Goal: Task Accomplishment & Management: Complete application form

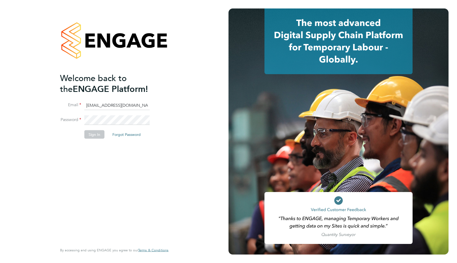
type input "support@engagelabs.io"
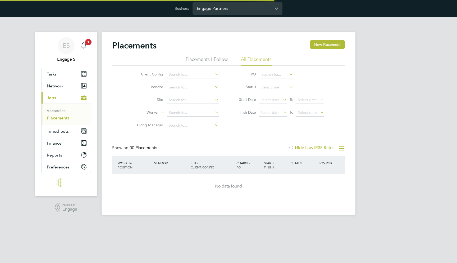
click at [225, 11] on input "Engage Partners" at bounding box center [237, 8] width 90 height 12
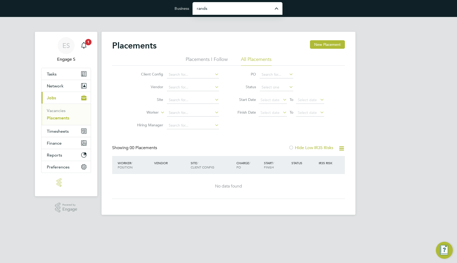
type input "Randstad Solutions Limited"
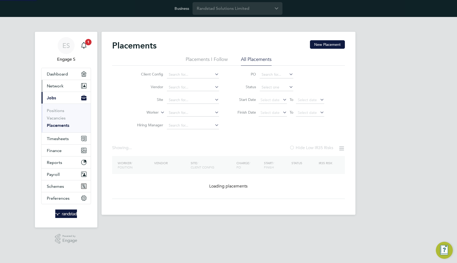
click at [66, 89] on button "Network" at bounding box center [66, 86] width 49 height 12
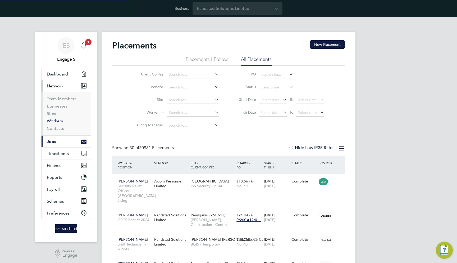
click at [58, 121] on link "Workers" at bounding box center [55, 120] width 16 height 5
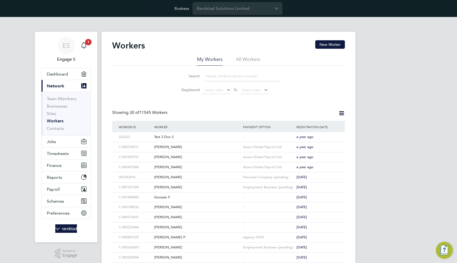
click at [250, 58] on li "All Workers" at bounding box center [248, 61] width 24 height 10
click at [163, 147] on div "Darren M" at bounding box center [197, 147] width 89 height 10
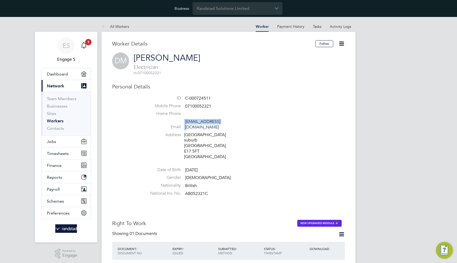
drag, startPoint x: 183, startPoint y: 119, endPoint x: 225, endPoint y: 119, distance: 42.0
click at [225, 119] on li "Email 52396@testop.com" at bounding box center [244, 125] width 201 height 13
copy li "52396@testop.com"
click at [227, 120] on span "52396@testop.com" at bounding box center [210, 124] width 50 height 11
drag, startPoint x: 225, startPoint y: 121, endPoint x: 186, endPoint y: 122, distance: 39.7
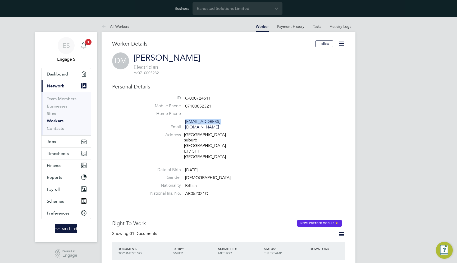
click at [186, 122] on span "52396@testop.com" at bounding box center [210, 124] width 50 height 11
copy li "52396@testop.com"
click at [221, 8] on input "Randstad Solutions Limited" at bounding box center [237, 8] width 90 height 12
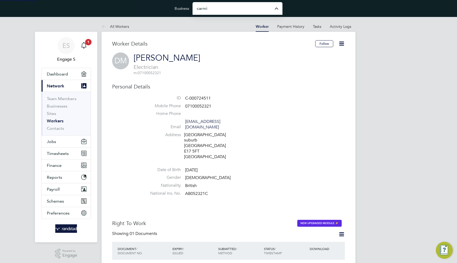
type input "[PERSON_NAME] Site Services Limited"
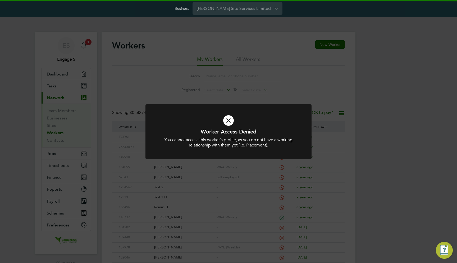
click at [201, 77] on div "Worker Access Denied You cannot access this worker's profile, as you do not hav…" at bounding box center [228, 131] width 457 height 263
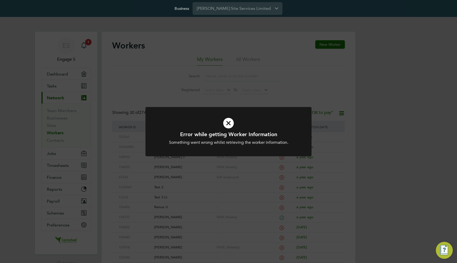
click at [332, 68] on div "Error while getting Worker Information Something went wrong whilst retrieving t…" at bounding box center [228, 131] width 457 height 263
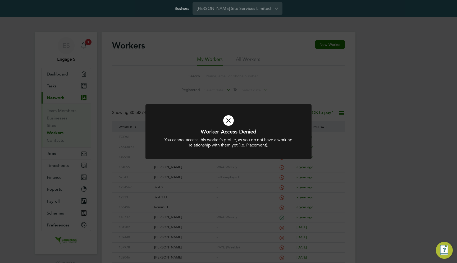
click at [317, 60] on div "Worker Access Denied You cannot access this worker's profile, as you do not hav…" at bounding box center [228, 131] width 457 height 263
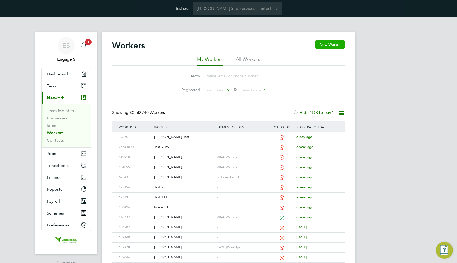
click at [325, 48] on button "New Worker" at bounding box center [330, 44] width 30 height 8
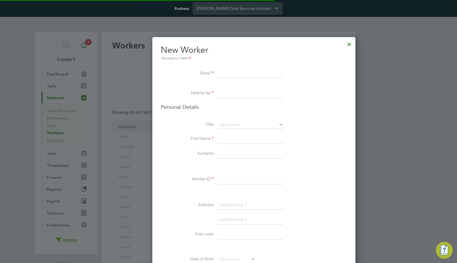
scroll to position [731, 215]
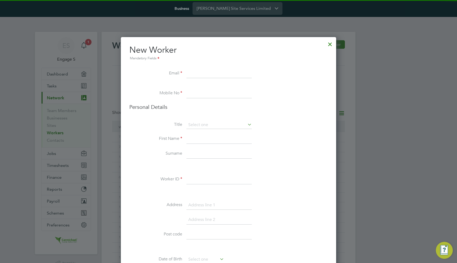
paste input "52396@testop.com"
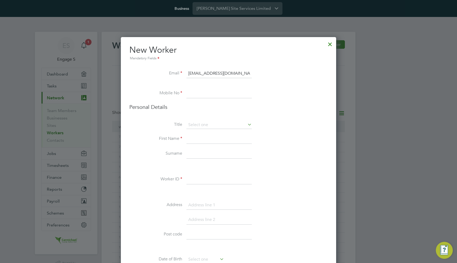
type input "52396@testop.com"
click at [275, 90] on li "Mobile No" at bounding box center [228, 96] width 198 height 15
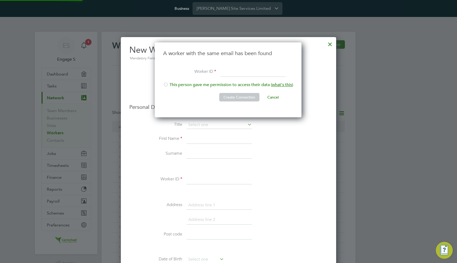
scroll to position [75, 148]
click at [273, 95] on button "Cancel" at bounding box center [273, 97] width 20 height 8
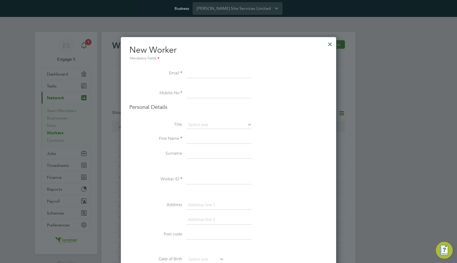
click at [201, 73] on input at bounding box center [218, 74] width 65 height 10
paste input "52396@testop.com"
type input "52396@testop.com"
click at [289, 113] on li "Personal Details" at bounding box center [228, 111] width 198 height 17
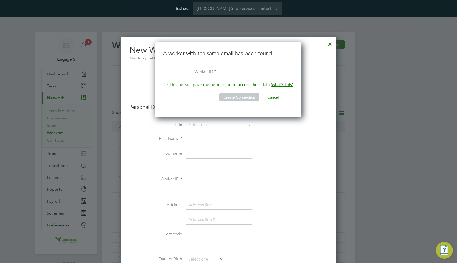
click at [273, 96] on button "Cancel" at bounding box center [273, 97] width 20 height 8
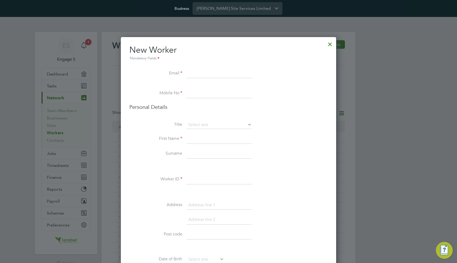
click at [211, 75] on input at bounding box center [218, 74] width 65 height 10
click at [277, 126] on li "Title" at bounding box center [228, 127] width 198 height 13
click at [227, 77] on input at bounding box center [218, 74] width 65 height 10
paste input "52396@testop.com"
type input "52396@testop.com"
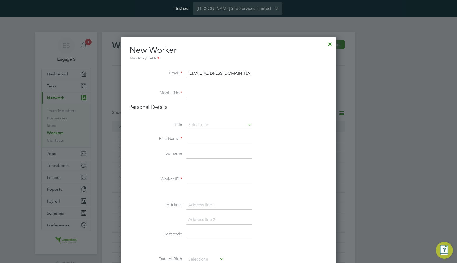
click at [277, 115] on li "Personal Details" at bounding box center [228, 111] width 198 height 17
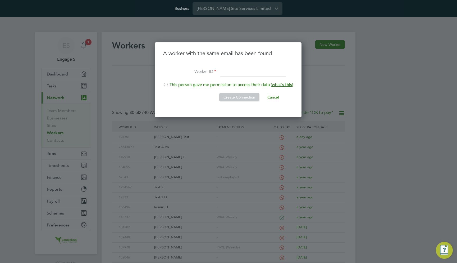
click at [268, 100] on button "Cancel" at bounding box center [273, 97] width 20 height 8
click at [277, 98] on button "Cancel" at bounding box center [273, 97] width 20 height 8
click at [256, 96] on button "Create Connection" at bounding box center [239, 97] width 40 height 8
click at [274, 95] on button "Cancel" at bounding box center [273, 97] width 20 height 8
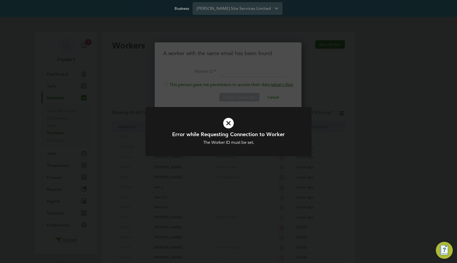
click at [337, 96] on div "Error while Requesting Connection to Worker The Worker ID must be set. Cancel O…" at bounding box center [228, 131] width 457 height 263
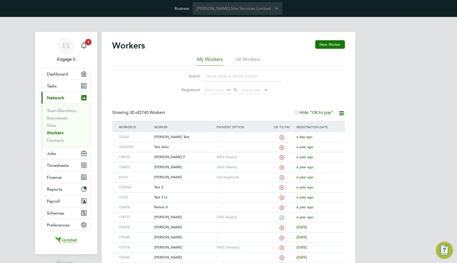
click at [381, 135] on div "ES Engage S Notifications 1 Applications: Dashboard Tasks Current page: Network…" at bounding box center [228, 246] width 457 height 459
click at [236, 7] on input "[PERSON_NAME] Site Services Limited" at bounding box center [237, 8] width 90 height 12
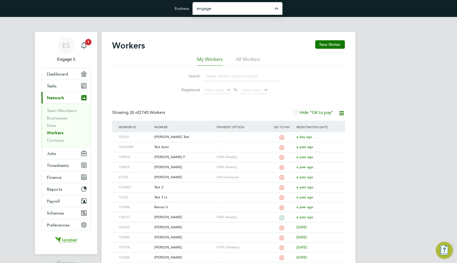
type input "Engage Partners"
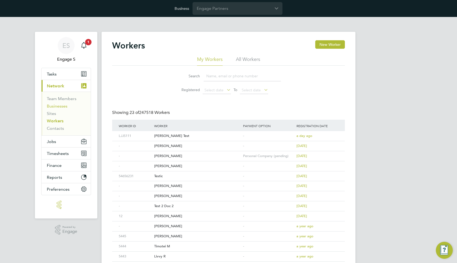
click at [56, 104] on link "Businesses" at bounding box center [57, 105] width 21 height 5
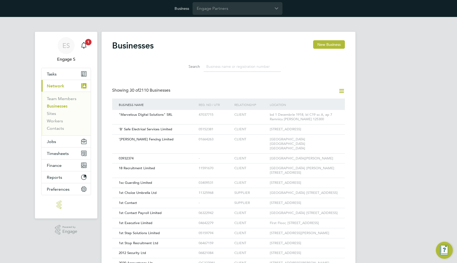
click at [214, 68] on input at bounding box center [242, 66] width 77 height 10
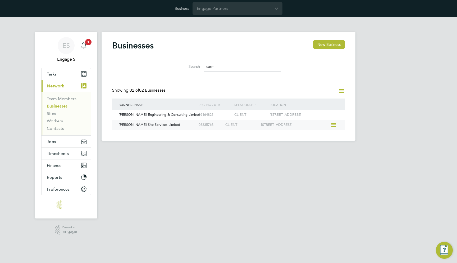
type input "carmi"
click at [173, 123] on div "[PERSON_NAME] Site Services Limited" at bounding box center [157, 125] width 80 height 10
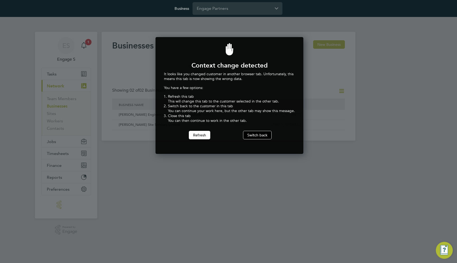
click at [258, 136] on button "Switch back" at bounding box center [257, 135] width 29 height 8
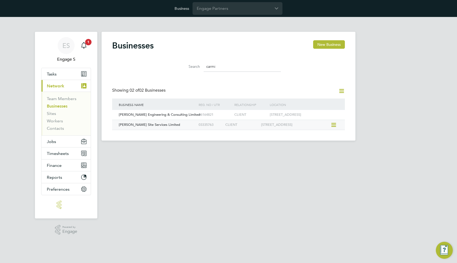
click at [208, 126] on div "03335763" at bounding box center [210, 125] width 27 height 10
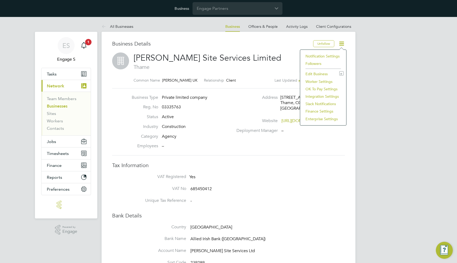
click at [321, 81] on li "Worker Settings" at bounding box center [323, 81] width 41 height 7
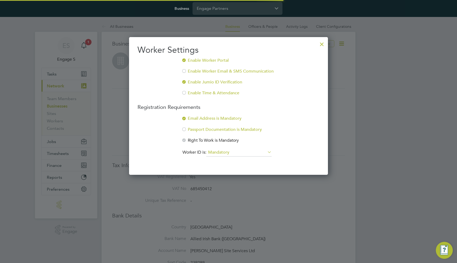
scroll to position [138, 199]
click at [219, 153] on input "Mandatory" at bounding box center [238, 152] width 65 height 8
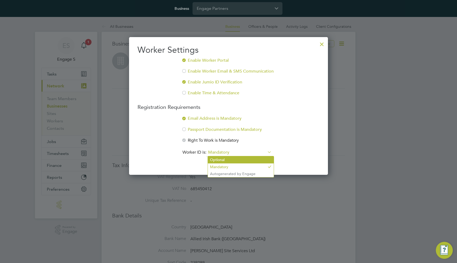
click at [221, 158] on li "Optional" at bounding box center [241, 159] width 66 height 7
type input "Optional"
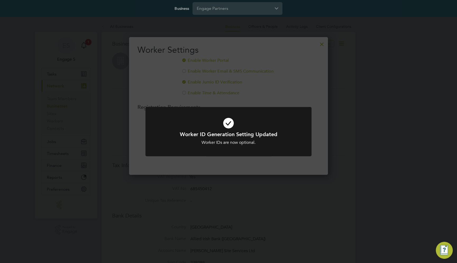
click at [326, 71] on div "Worker ID Generation Setting Updated Worker IDs are now optional. Cancel Okay" at bounding box center [228, 131] width 457 height 263
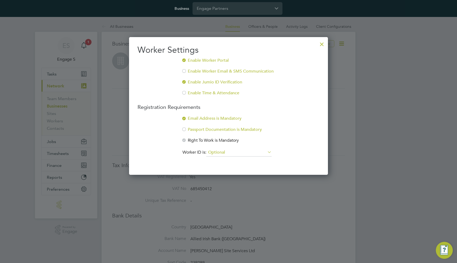
click at [323, 45] on div at bounding box center [322, 43] width 10 height 10
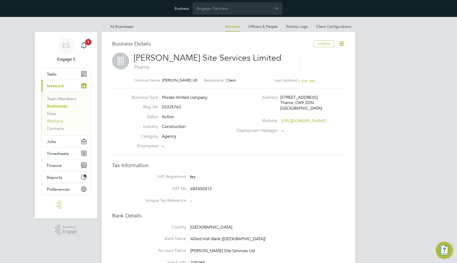
click at [61, 121] on link "Workers" at bounding box center [55, 120] width 16 height 5
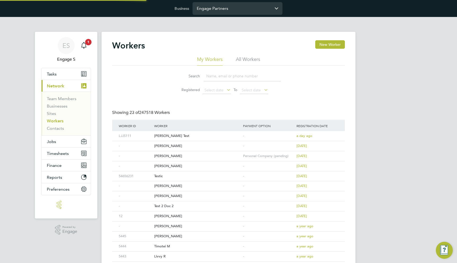
click at [215, 11] on input "Engage Partners" at bounding box center [237, 8] width 90 height 12
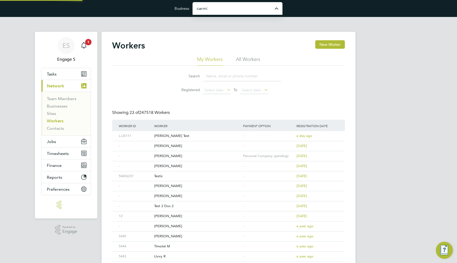
type input "[PERSON_NAME] Site Services Limited"
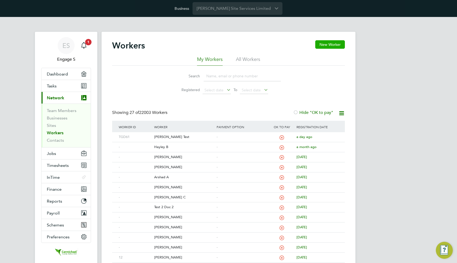
click at [324, 43] on button "New Worker" at bounding box center [330, 44] width 30 height 8
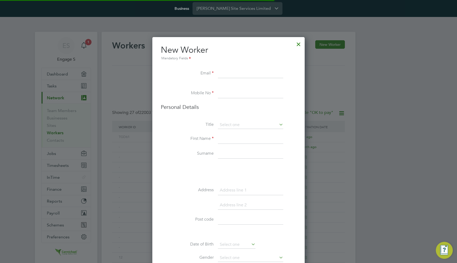
scroll to position [803, 215]
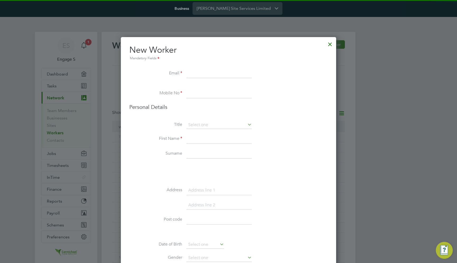
paste input "52396@testop.com"
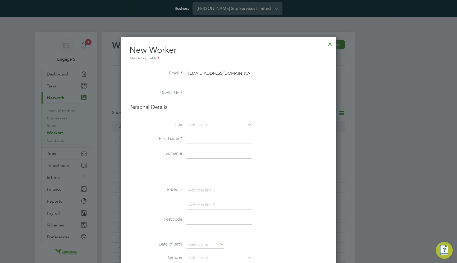
type input "52396@testop.com"
click at [278, 91] on li "Mobile No" at bounding box center [228, 96] width 198 height 15
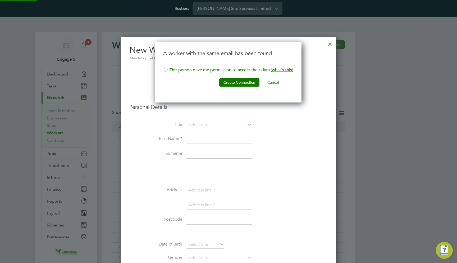
scroll to position [60, 148]
click at [279, 82] on button "Cancel" at bounding box center [273, 82] width 20 height 8
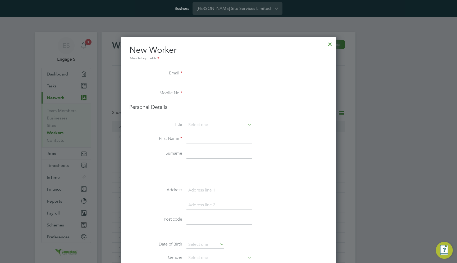
click at [328, 43] on div at bounding box center [330, 43] width 10 height 10
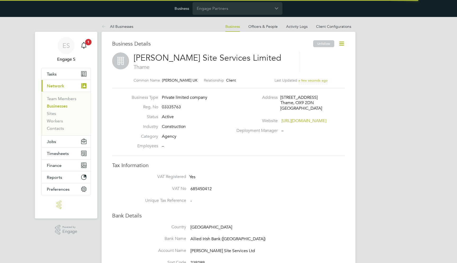
click at [340, 43] on icon at bounding box center [341, 43] width 7 height 7
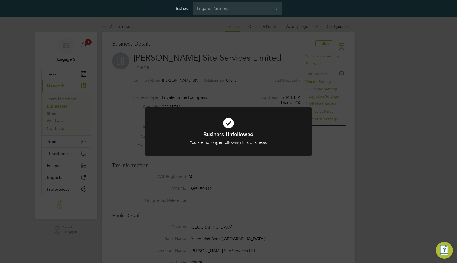
click at [257, 100] on div "Business Unfollowed You are no longer following this business. Cancel Okay" at bounding box center [228, 131] width 457 height 263
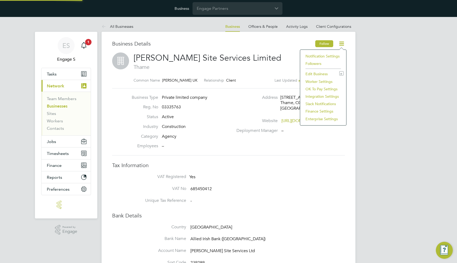
click at [324, 46] on button "Follow" at bounding box center [324, 43] width 18 height 7
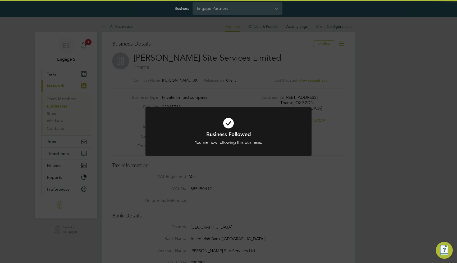
click at [345, 76] on div "Business Followed You are now following this business. Cancel Okay" at bounding box center [228, 131] width 457 height 263
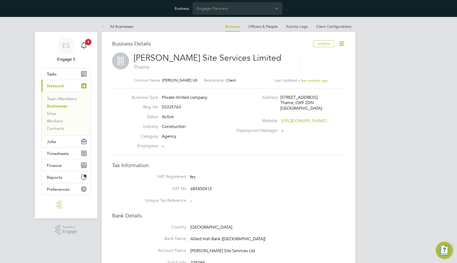
click at [344, 45] on icon at bounding box center [341, 43] width 7 height 7
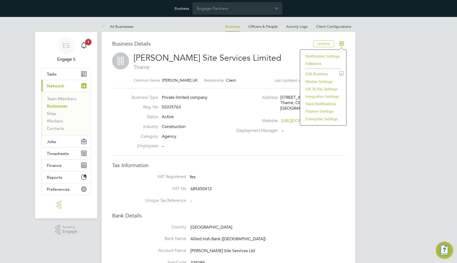
click at [316, 82] on li "Worker Settings" at bounding box center [323, 81] width 41 height 7
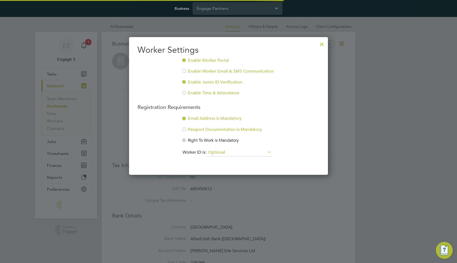
scroll to position [138, 199]
click at [220, 153] on input "Optional" at bounding box center [238, 152] width 65 height 8
click at [224, 167] on li "Mandatory" at bounding box center [241, 166] width 66 height 7
type input "Mandatory"
click at [320, 158] on div "Worker Settings Enable Worker Portal Enable Worker Email & SMS Communication En…" at bounding box center [228, 105] width 199 height 137
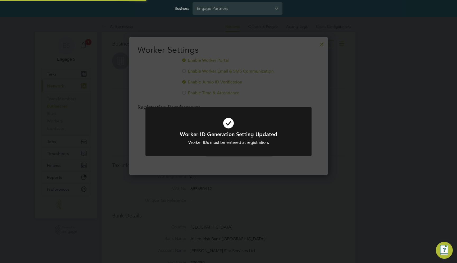
click at [318, 56] on div "Worker ID Generation Setting Updated Worker IDs must be entered at registration…" at bounding box center [228, 131] width 457 height 263
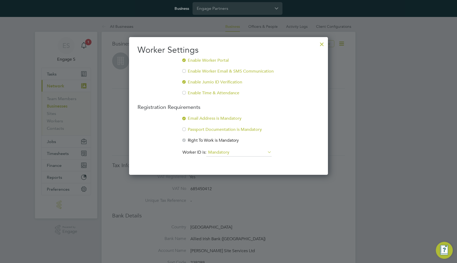
click at [320, 44] on div at bounding box center [322, 43] width 10 height 10
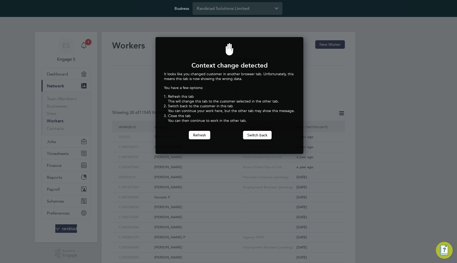
scroll to position [116, 146]
click at [248, 131] on button "Switch back" at bounding box center [257, 135] width 29 height 8
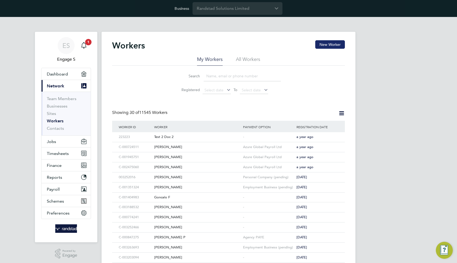
click at [325, 43] on button "New Worker" at bounding box center [330, 44] width 30 height 8
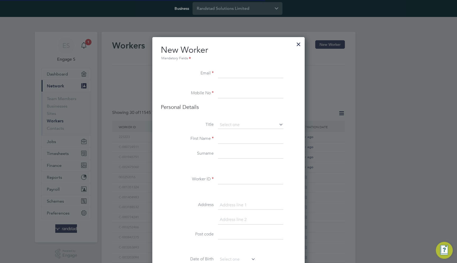
scroll to position [471, 153]
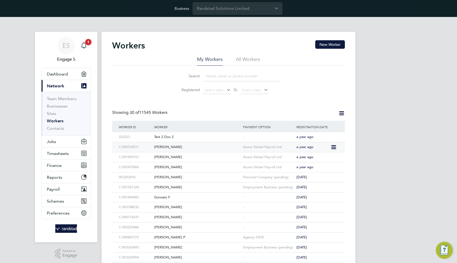
click at [194, 148] on div "[PERSON_NAME]" at bounding box center [197, 147] width 89 height 10
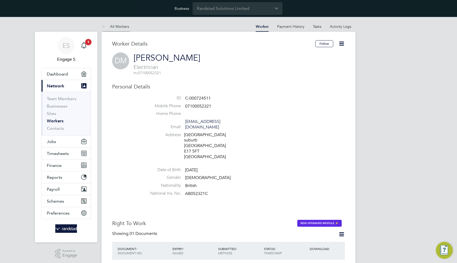
click at [118, 22] on li "All Workers" at bounding box center [115, 26] width 27 height 11
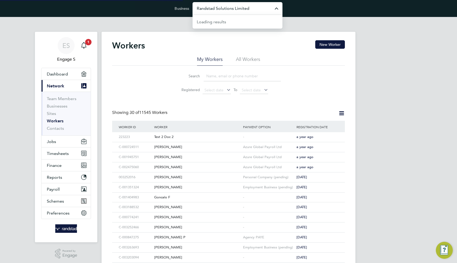
click at [222, 12] on input "Randstad Solutions Limited" at bounding box center [237, 8] width 90 height 12
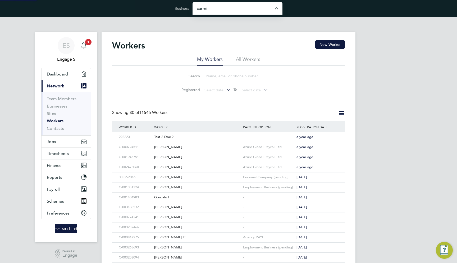
type input "[PERSON_NAME] Site Services Limited"
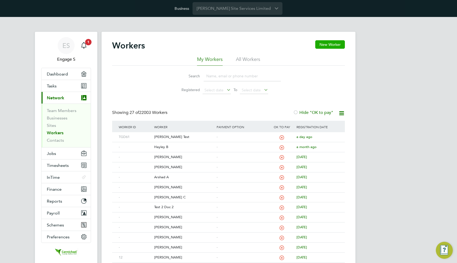
click at [321, 41] on button "New Worker" at bounding box center [330, 44] width 30 height 8
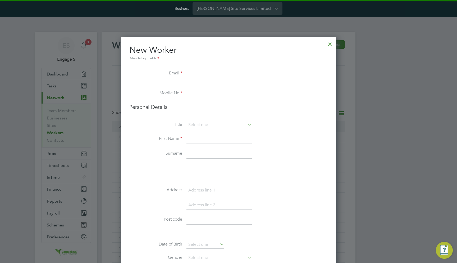
scroll to position [803, 215]
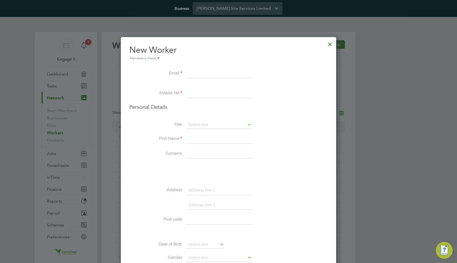
paste input "[EMAIL_ADDRESS][DOMAIN_NAME]"
type input "[EMAIL_ADDRESS][DOMAIN_NAME]"
click at [304, 106] on h3 "Personal Details" at bounding box center [228, 106] width 198 height 7
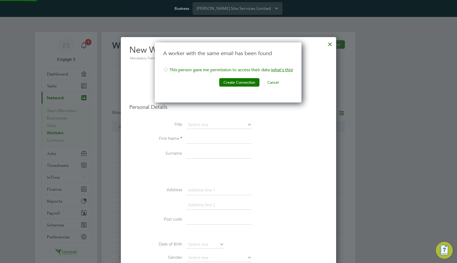
scroll to position [60, 148]
click at [254, 69] on li "This person gave me permission to access their data ( what's this )" at bounding box center [228, 72] width 130 height 11
click at [255, 69] on li "This person gave me permission to access their data ( what's this )" at bounding box center [228, 72] width 130 height 11
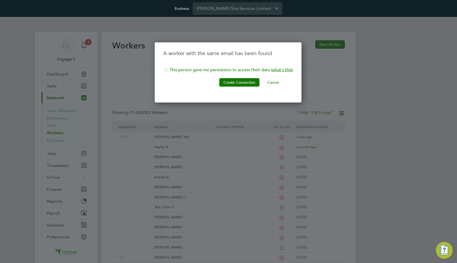
click at [272, 82] on button "Cancel" at bounding box center [273, 82] width 20 height 8
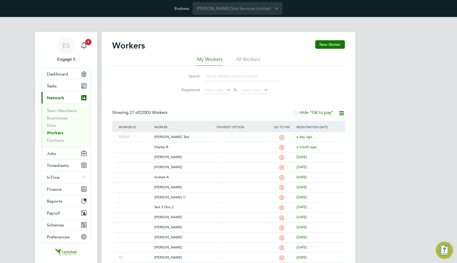
click at [391, 126] on div "ES Engage S Notifications 1 Applications: Dashboard Tasks Current page: Network…" at bounding box center [228, 227] width 457 height 420
click at [327, 50] on div "Workers New Worker" at bounding box center [228, 48] width 233 height 16
click at [324, 45] on button "New Worker" at bounding box center [330, 44] width 30 height 8
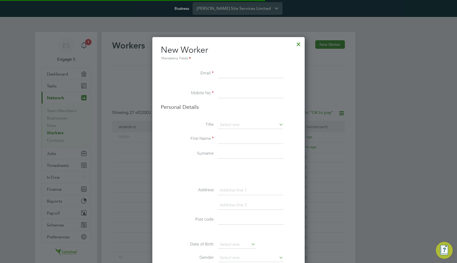
scroll to position [3, 3]
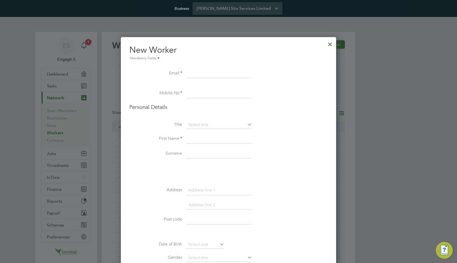
click at [390, 94] on div at bounding box center [228, 131] width 457 height 263
click at [210, 72] on input at bounding box center [218, 74] width 65 height 10
paste input "[EMAIL_ADDRESS][DOMAIN_NAME]"
type input "[EMAIL_ADDRESS][DOMAIN_NAME]"
click at [301, 108] on h3 "Personal Details" at bounding box center [228, 106] width 198 height 7
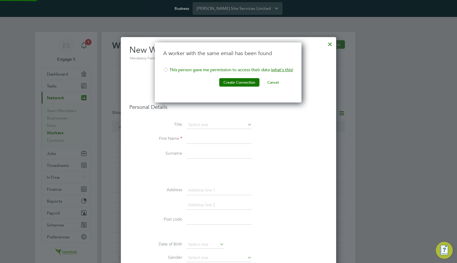
scroll to position [60, 148]
click at [205, 70] on li "This person gave me permission to access their data ( what's this )" at bounding box center [228, 72] width 130 height 11
click at [240, 81] on button "Create Connection" at bounding box center [239, 82] width 40 height 8
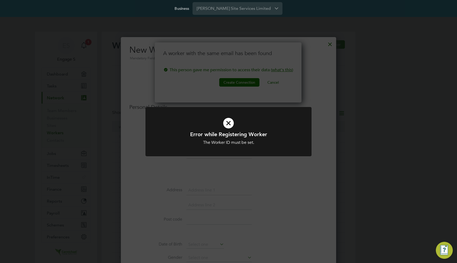
click at [290, 174] on div "Error while Registering Worker The Worker ID must be set. Cancel Okay" at bounding box center [228, 131] width 457 height 263
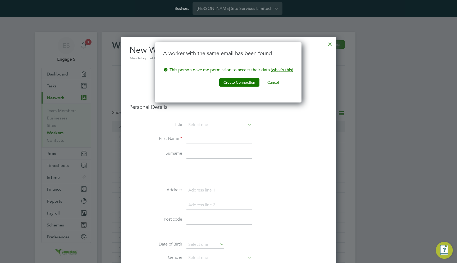
click at [270, 81] on button "Cancel" at bounding box center [273, 82] width 20 height 8
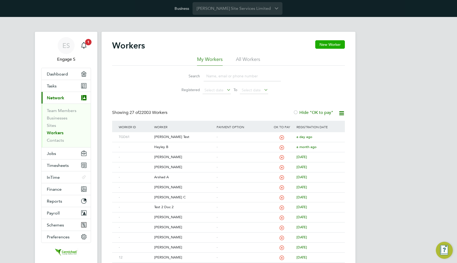
click at [319, 47] on button "New Worker" at bounding box center [330, 44] width 30 height 8
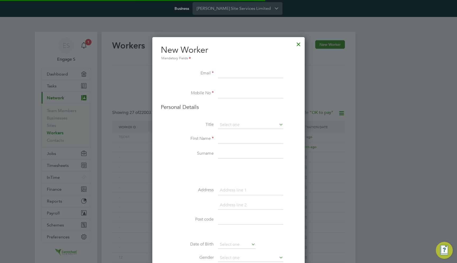
scroll to position [803, 215]
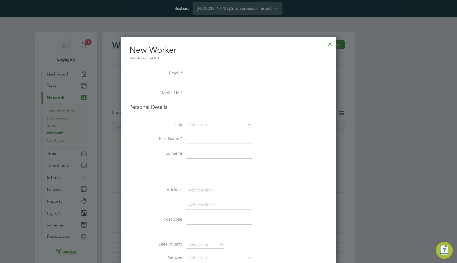
click at [225, 75] on input at bounding box center [218, 74] width 65 height 10
paste input "[EMAIL_ADDRESS][DOMAIN_NAME]"
type input "[EMAIL_ADDRESS][DOMAIN_NAME]"
click at [280, 103] on li "Mobile No" at bounding box center [228, 96] width 198 height 15
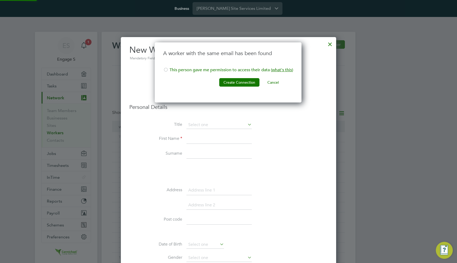
scroll to position [60, 148]
click at [231, 54] on h3 "A worker with the same email has been found" at bounding box center [228, 53] width 130 height 7
click at [232, 59] on li "A worker with the same email has been found" at bounding box center [228, 58] width 130 height 17
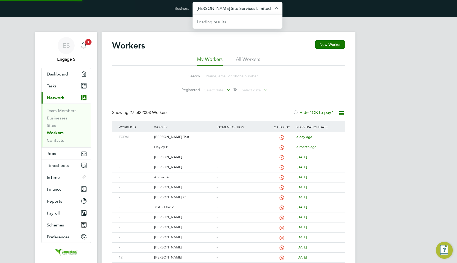
click at [239, 7] on input "[PERSON_NAME] Site Services Limited" at bounding box center [237, 8] width 90 height 12
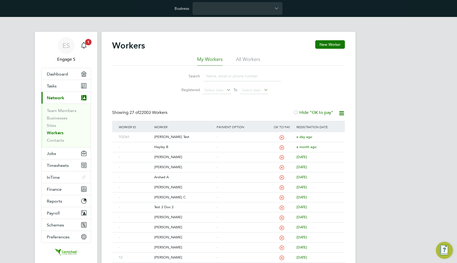
click at [314, 53] on div "Workers New Worker" at bounding box center [228, 48] width 233 height 16
click at [323, 45] on button "New Worker" at bounding box center [330, 44] width 30 height 8
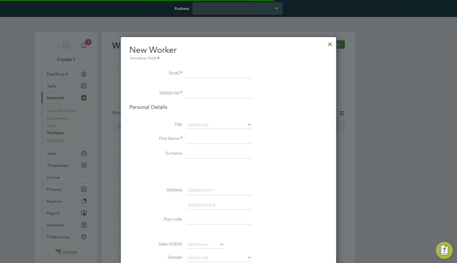
scroll to position [803, 215]
click at [235, 72] on input at bounding box center [218, 74] width 65 height 10
paste input "52396@testop.com"
type input "52396@testop.com"
click at [286, 103] on h3 "Personal Details" at bounding box center [228, 106] width 198 height 7
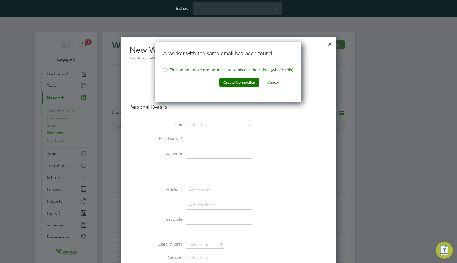
scroll to position [60, 148]
click at [272, 81] on button "Cancel" at bounding box center [273, 82] width 20 height 8
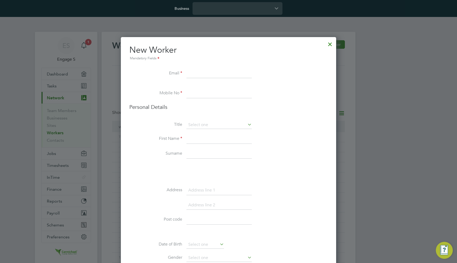
click at [290, 142] on li "First Name" at bounding box center [228, 141] width 198 height 15
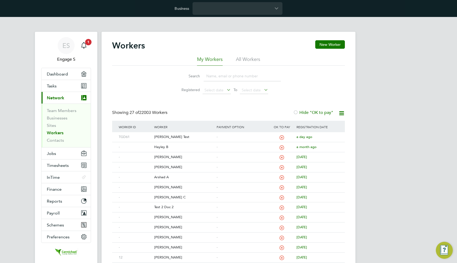
click at [296, 96] on div "Search Registered Select date To Select date" at bounding box center [228, 81] width 233 height 31
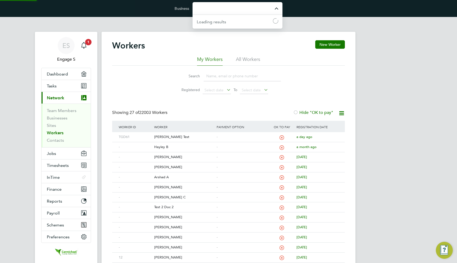
click at [209, 9] on input "Business" at bounding box center [237, 8] width 90 height 12
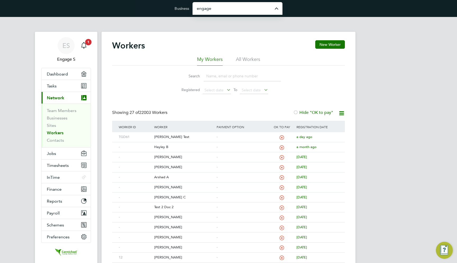
type input "Engage Partners"
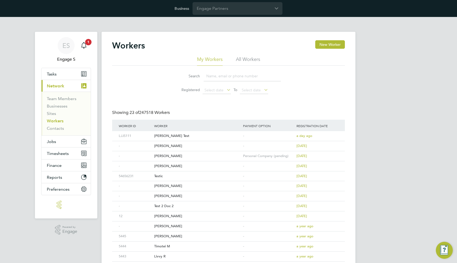
click at [56, 121] on link "Workers" at bounding box center [55, 120] width 17 height 5
click at [57, 107] on link "Businesses" at bounding box center [57, 105] width 21 height 5
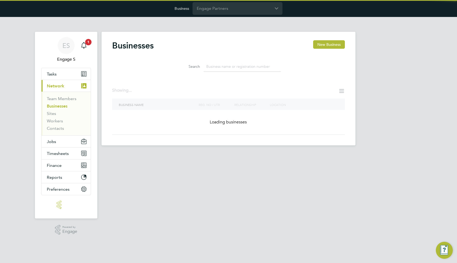
click at [218, 66] on input at bounding box center [242, 66] width 77 height 10
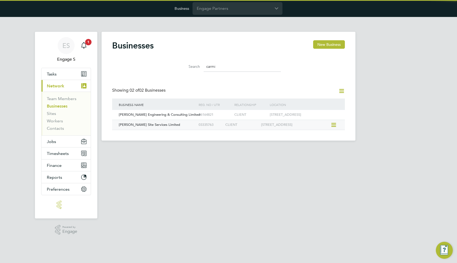
type input "carmi"
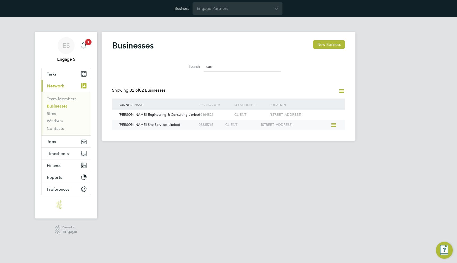
click at [200, 122] on div "03335763" at bounding box center [210, 125] width 27 height 10
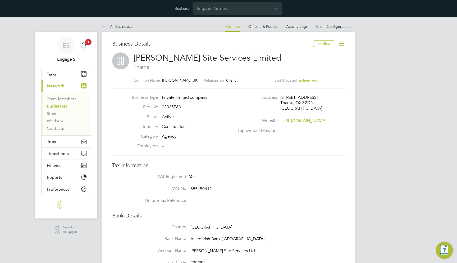
click at [341, 44] on icon at bounding box center [341, 43] width 7 height 7
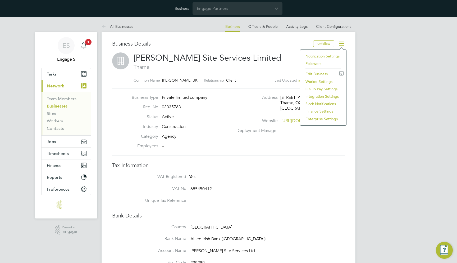
click at [319, 81] on li "Worker Settings" at bounding box center [323, 81] width 41 height 7
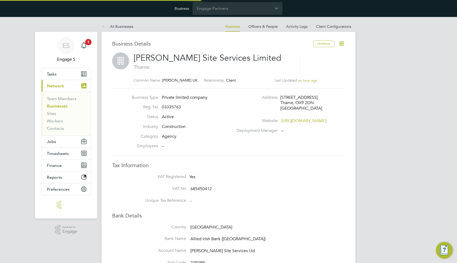
type input "Mandatory"
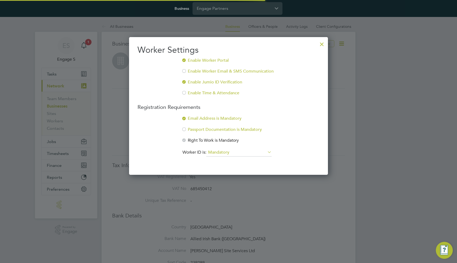
scroll to position [138, 199]
click at [319, 44] on div at bounding box center [322, 43] width 10 height 10
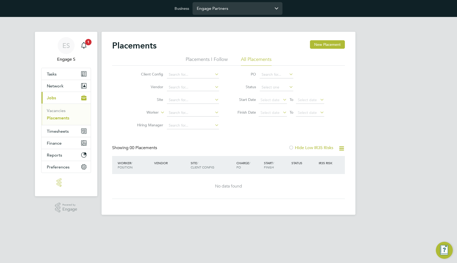
click at [227, 9] on input "Engage Partners" at bounding box center [237, 8] width 90 height 12
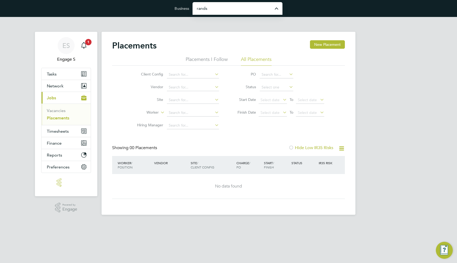
type input "Randstad Solutions Limited"
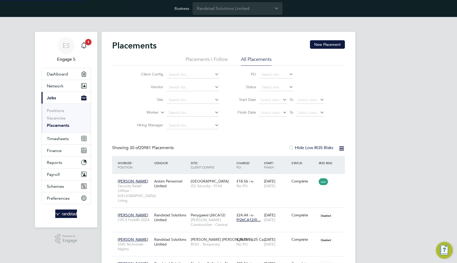
click at [66, 87] on button "Network" at bounding box center [66, 86] width 49 height 12
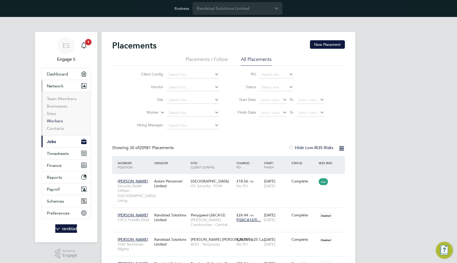
click at [56, 120] on link "Workers" at bounding box center [55, 120] width 16 height 5
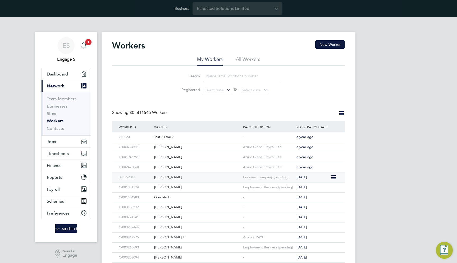
click at [168, 175] on div "Derek B" at bounding box center [197, 177] width 89 height 10
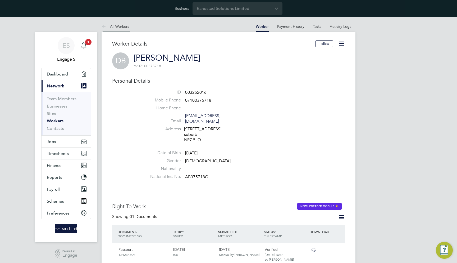
click at [117, 29] on li "All Workers" at bounding box center [115, 26] width 27 height 11
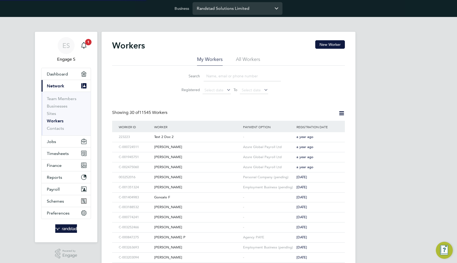
click at [216, 10] on input "Randstad Solutions Limited" at bounding box center [237, 8] width 90 height 12
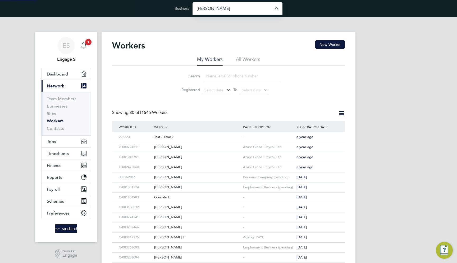
type input "[PERSON_NAME] Recruitment Limited"
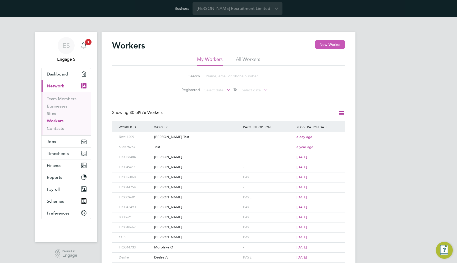
click at [327, 44] on button "New Worker" at bounding box center [330, 44] width 30 height 8
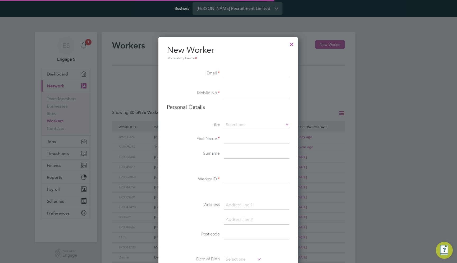
scroll to position [447, 140]
click at [242, 74] on input at bounding box center [256, 74] width 65 height 10
paste input "[EMAIL_ADDRESS][DOMAIN_NAME]"
type input "[EMAIL_ADDRESS][DOMAIN_NAME]"
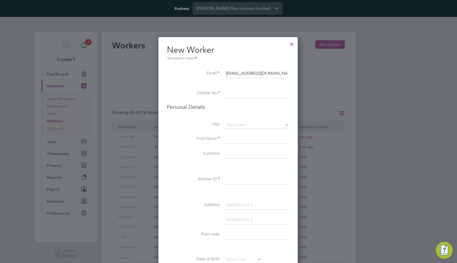
click at [247, 83] on li "Email [EMAIL_ADDRESS][DOMAIN_NAME]" at bounding box center [228, 76] width 122 height 15
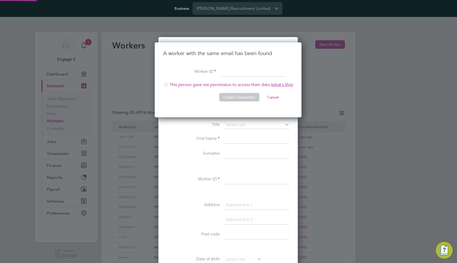
scroll to position [75, 148]
type input "1234JKJ"
type input "TEst1"
type input "Test123"
click at [199, 100] on li "Create Connection Cancel" at bounding box center [228, 100] width 130 height 14
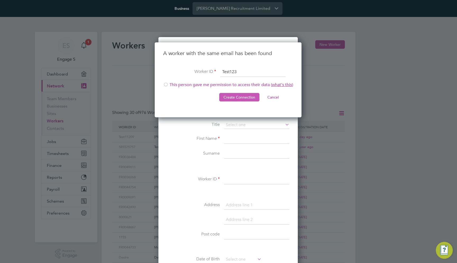
click at [238, 97] on button "Create Connection" at bounding box center [239, 97] width 40 height 8
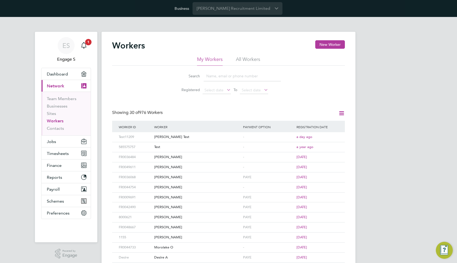
click at [293, 105] on div "Workers New Worker My Workers All Workers Search Registered Select date To Sele…" at bounding box center [228, 246] width 233 height 412
click at [183, 195] on div "Thomas H" at bounding box center [197, 197] width 89 height 10
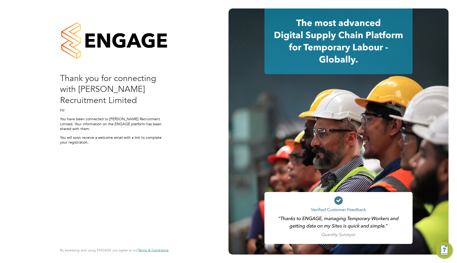
click at [167, 169] on div "Thank you for connecting with [PERSON_NAME] Recruitment Limited Hi! You have be…" at bounding box center [114, 130] width 108 height 244
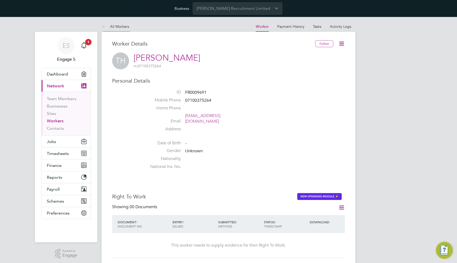
click at [117, 26] on link "All Workers" at bounding box center [115, 26] width 27 height 5
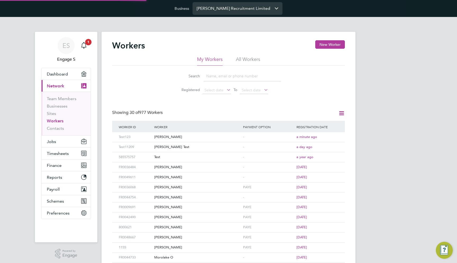
click at [221, 6] on input "[PERSON_NAME] Recruitment Limited" at bounding box center [237, 8] width 90 height 12
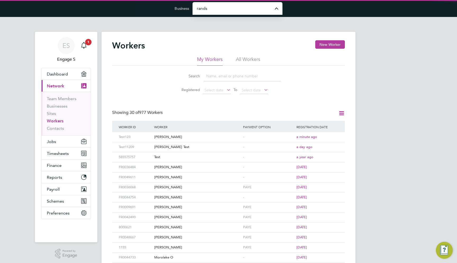
type input "Randstad Solutions Limited"
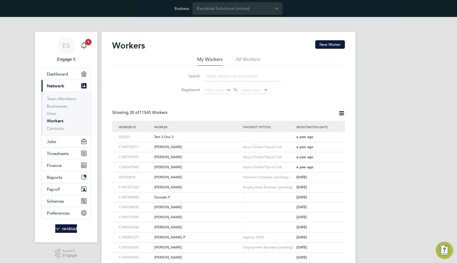
click at [255, 58] on li "All Workers" at bounding box center [248, 61] width 24 height 10
click at [333, 45] on button "New Worker" at bounding box center [330, 44] width 30 height 8
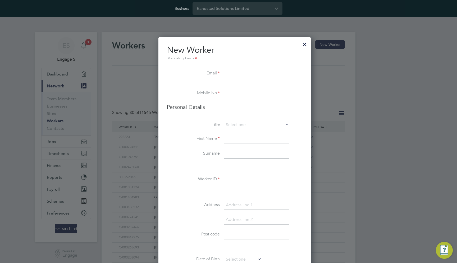
scroll to position [471, 153]
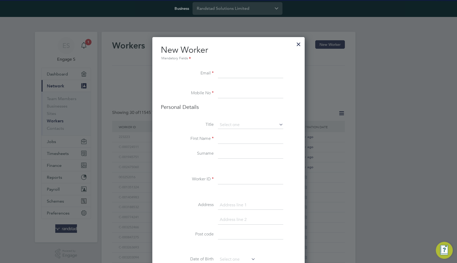
paste input "405536@testop.com"
type input "405536@testop.com"
click at [294, 88] on li at bounding box center [228, 85] width 135 height 5
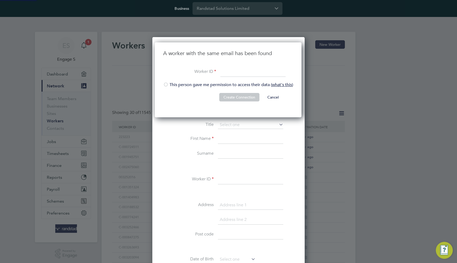
scroll to position [75, 148]
click at [193, 83] on li "This person gave me permission to access their data ( what's this )" at bounding box center [228, 87] width 130 height 11
click at [227, 73] on input at bounding box center [252, 72] width 65 height 10
type input "TEST"
type input "Test123"
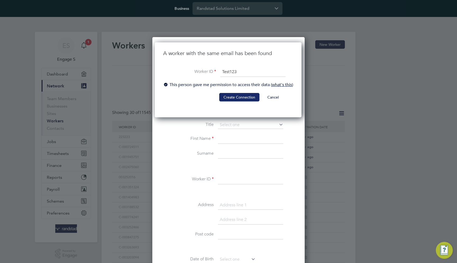
click at [237, 97] on button "Create Connection" at bounding box center [239, 97] width 40 height 8
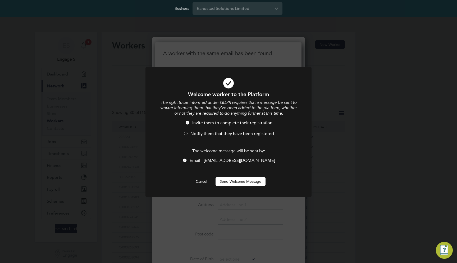
click at [242, 180] on button "Send Welcome Message" at bounding box center [240, 181] width 50 height 8
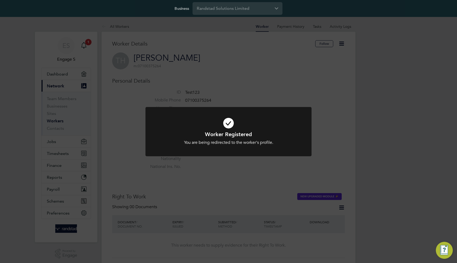
click at [147, 160] on div "Worker Registered You are being redirected to the worker's profile. Cancel Okay" at bounding box center [228, 135] width 166 height 56
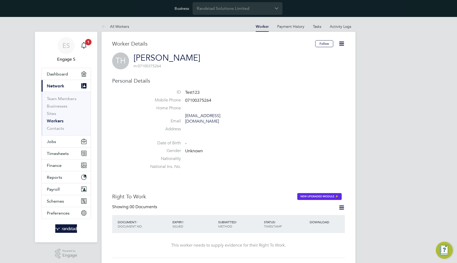
click at [246, 134] on li at bounding box center [244, 134] width 201 height 1
click at [123, 31] on li "All Workers" at bounding box center [115, 26] width 27 height 11
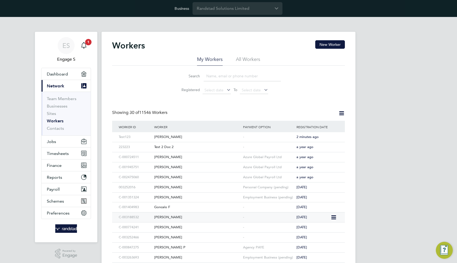
click at [182, 218] on div "[PERSON_NAME]" at bounding box center [197, 217] width 89 height 10
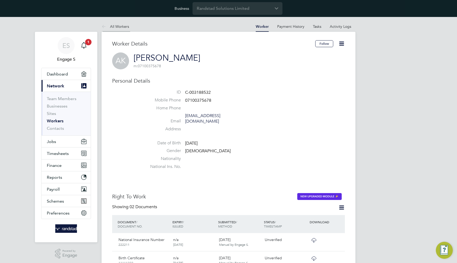
click at [115, 27] on link "All Workers" at bounding box center [115, 26] width 27 height 5
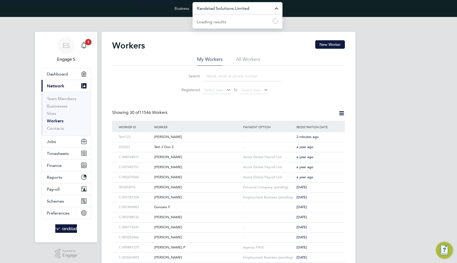
click at [230, 6] on input "Randstad Solutions Limited" at bounding box center [237, 8] width 90 height 12
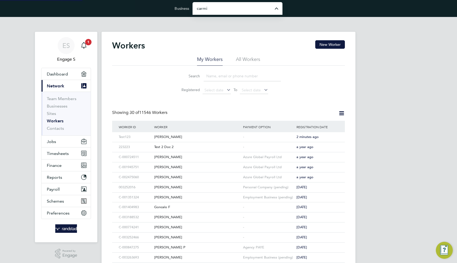
type input "[PERSON_NAME] Site Services Limited"
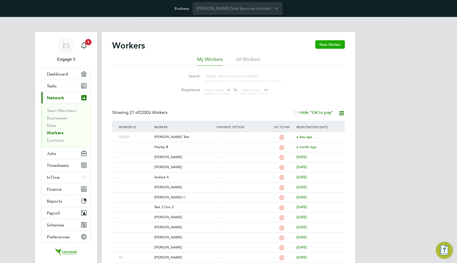
click at [334, 42] on button "New Worker" at bounding box center [330, 44] width 30 height 8
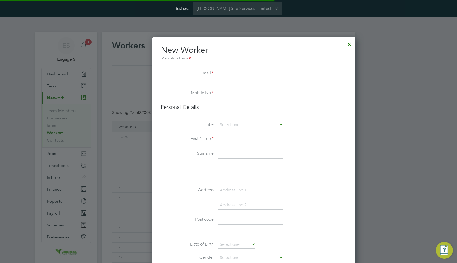
scroll to position [803, 215]
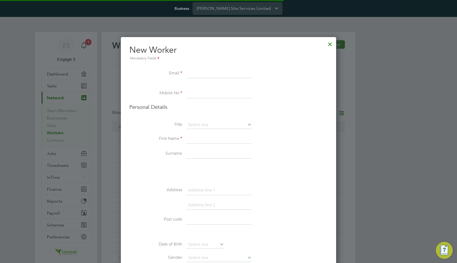
click at [241, 75] on input at bounding box center [218, 74] width 65 height 10
paste input "[EMAIL_ADDRESS][DOMAIN_NAME]"
type input "[EMAIL_ADDRESS][DOMAIN_NAME]"
click at [289, 97] on li "Mobile No" at bounding box center [228, 96] width 198 height 15
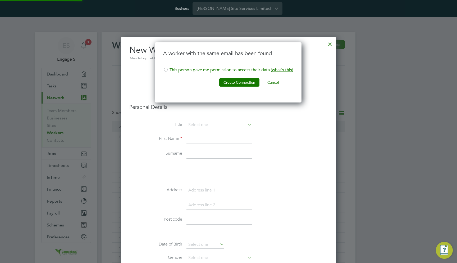
scroll to position [60, 148]
click at [273, 80] on button "Cancel" at bounding box center [273, 82] width 20 height 8
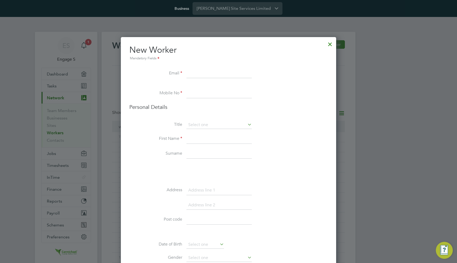
click at [327, 46] on div at bounding box center [330, 43] width 10 height 10
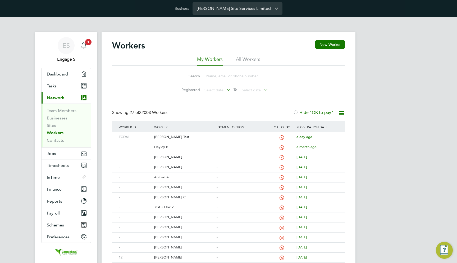
click at [221, 4] on input "Carmichael Site Services Limited" at bounding box center [237, 8] width 90 height 12
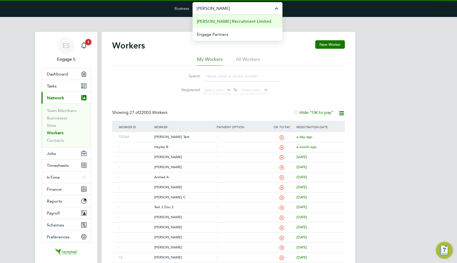
click at [223, 23] on span "[PERSON_NAME] Recruitment Limited" at bounding box center [234, 21] width 75 height 6
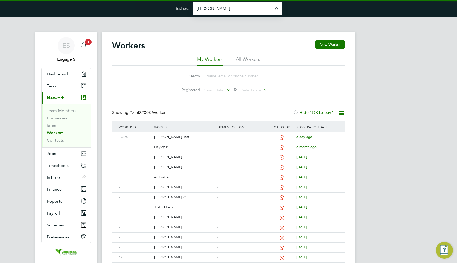
type input "[PERSON_NAME] Recruitment Limited"
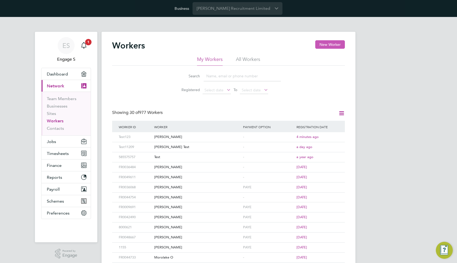
click at [324, 44] on button "New Worker" at bounding box center [330, 44] width 30 height 8
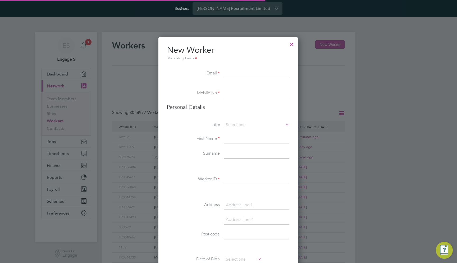
scroll to position [447, 140]
paste input "[EMAIL_ADDRESS][DOMAIN_NAME]"
type input "[EMAIL_ADDRESS][DOMAIN_NAME]"
click at [276, 94] on input at bounding box center [256, 94] width 65 height 10
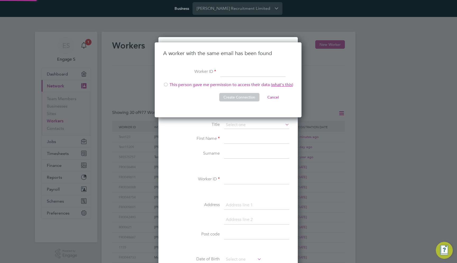
scroll to position [75, 148]
type input "Test123"
click at [269, 112] on div "A worker with the same email has been found Worker ID Test123 This person gave …" at bounding box center [228, 79] width 147 height 75
click at [229, 85] on li "This person gave me permission to access their data ( what's this )" at bounding box center [228, 87] width 130 height 11
click at [236, 98] on button "Create Connection" at bounding box center [239, 97] width 40 height 8
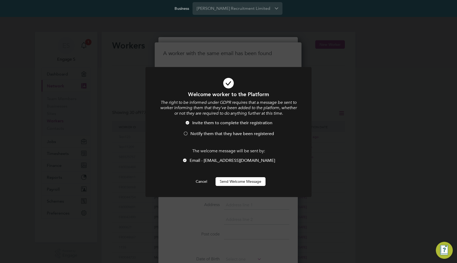
click at [213, 133] on span "Notify them that they have been registered" at bounding box center [232, 133] width 84 height 5
click at [241, 182] on button "Send Welcome Message" at bounding box center [240, 181] width 50 height 8
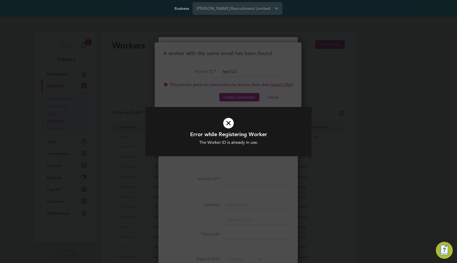
click at [251, 78] on div "Error while Registering Worker The Worker ID is already in use. Cancel Okay" at bounding box center [228, 131] width 457 height 263
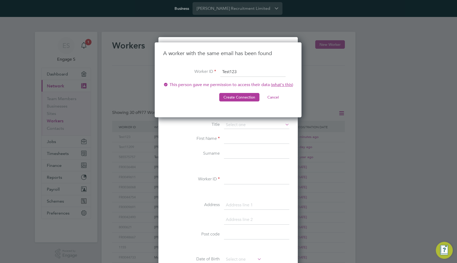
click at [241, 72] on input "Test123" at bounding box center [252, 72] width 65 height 10
type input "TEST1jiu23u"
click at [240, 99] on button "Create Connection" at bounding box center [239, 97] width 40 height 8
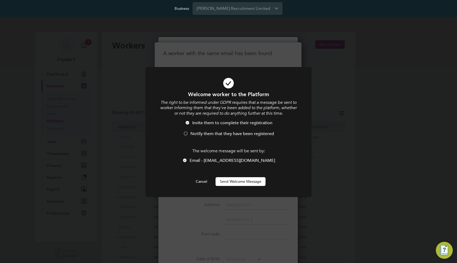
click at [232, 127] on li "Invite them to complete their registration" at bounding box center [228, 125] width 137 height 11
click at [237, 179] on button "Send Welcome Message" at bounding box center [240, 181] width 50 height 8
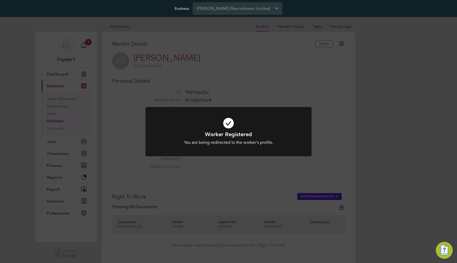
click at [242, 174] on div "Worker Registered You are being redirected to the worker's profile. Cancel Okay" at bounding box center [228, 131] width 457 height 263
